Goal: Task Accomplishment & Management: Use online tool/utility

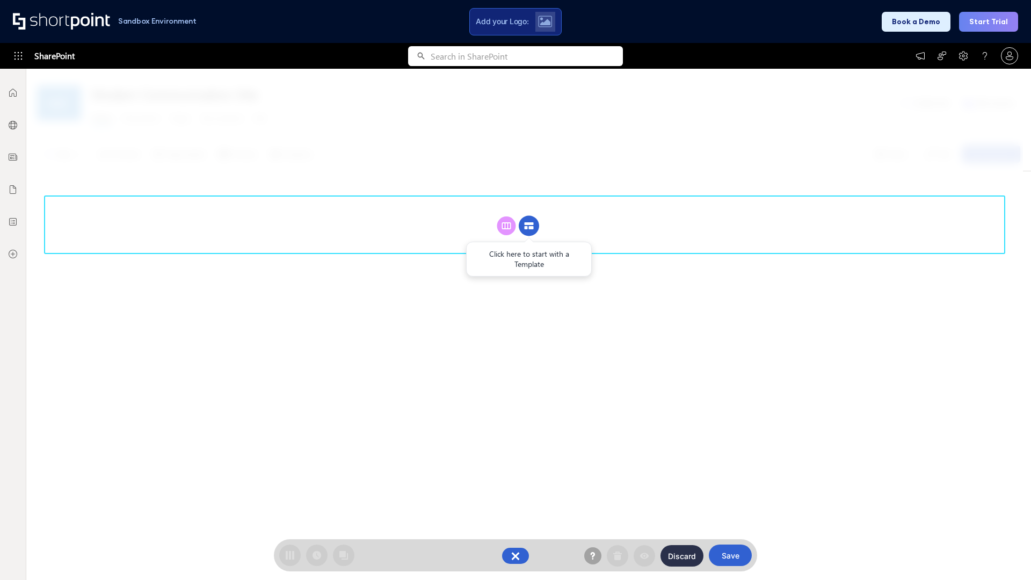
click at [529, 216] on circle at bounding box center [529, 226] width 20 height 20
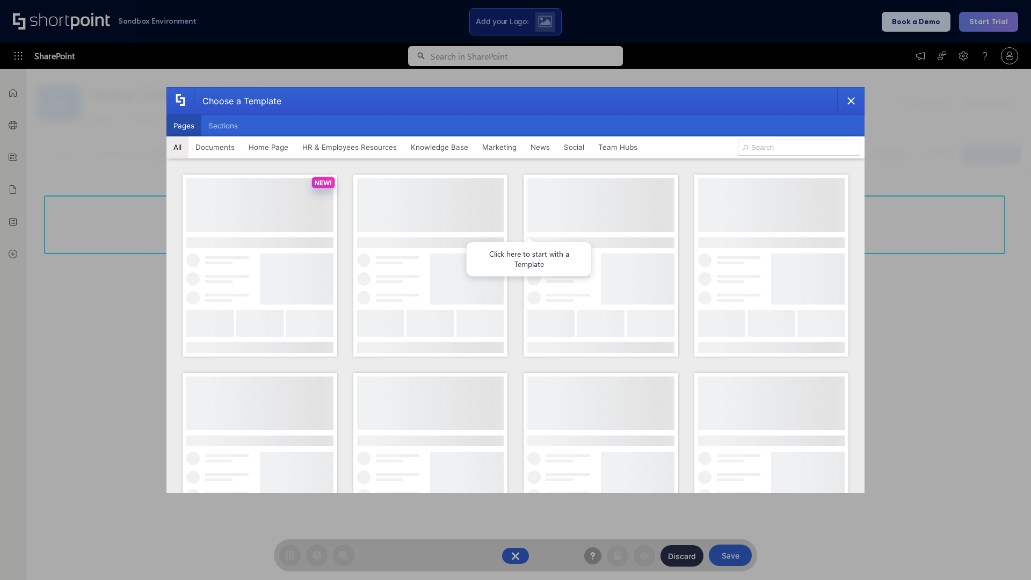
scroll to position [147, 0]
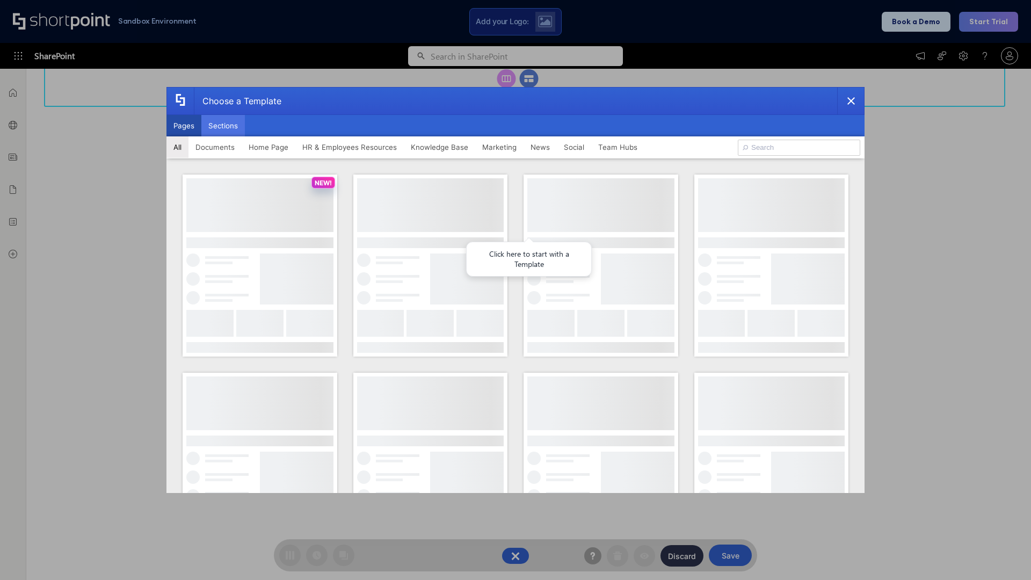
click at [223, 126] on button "Sections" at bounding box center [223, 125] width 44 height 21
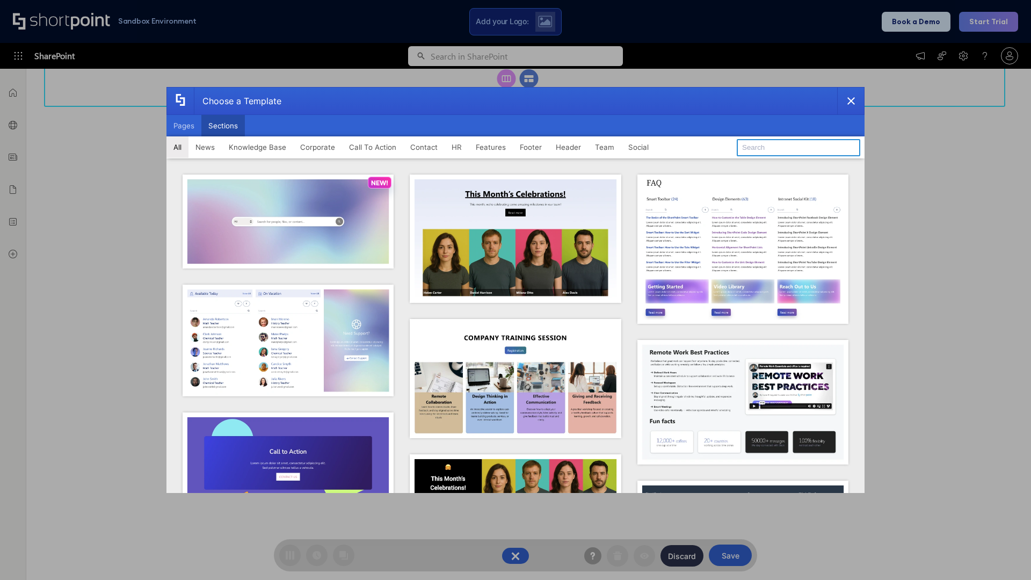
type input "Header 1"
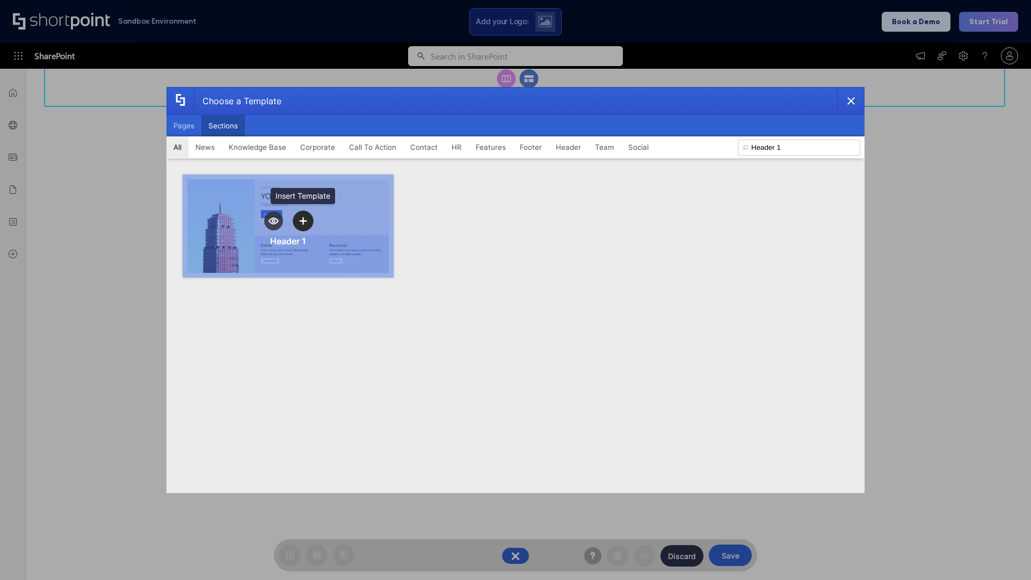
click at [303, 221] on icon "template selector" at bounding box center [303, 221] width 8 height 8
